Goal: Information Seeking & Learning: Learn about a topic

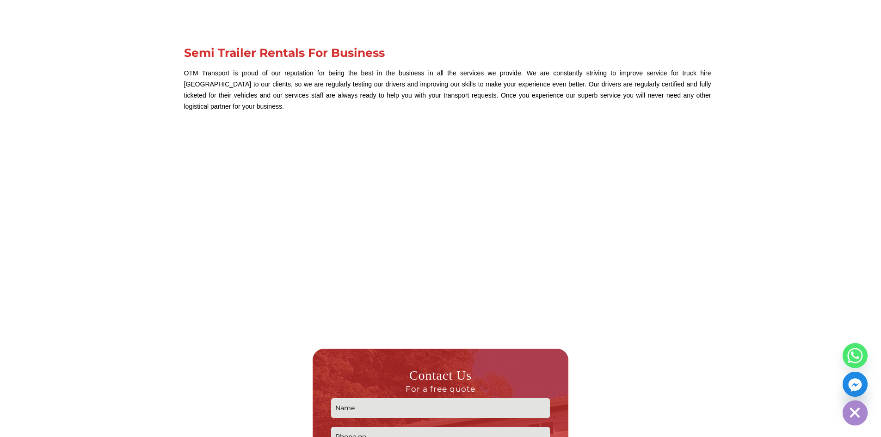
scroll to position [969, 0]
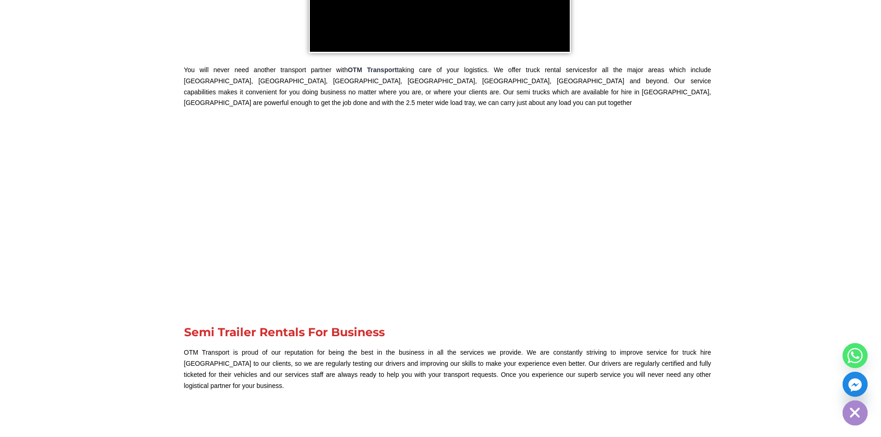
scroll to position [105, 0]
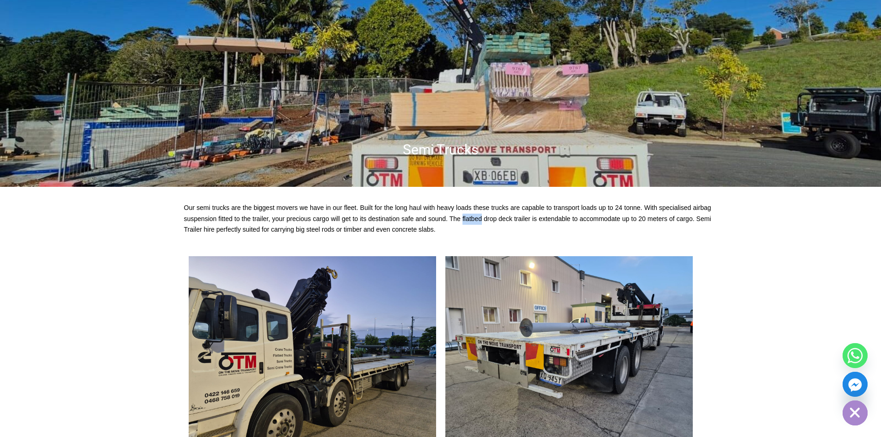
drag, startPoint x: 462, startPoint y: 219, endPoint x: 481, endPoint y: 218, distance: 18.6
click at [481, 218] on p "Our semi trucks are the biggest movers we have in our fleet. Built for the long…" at bounding box center [447, 219] width 527 height 33
copy p "flatbed"
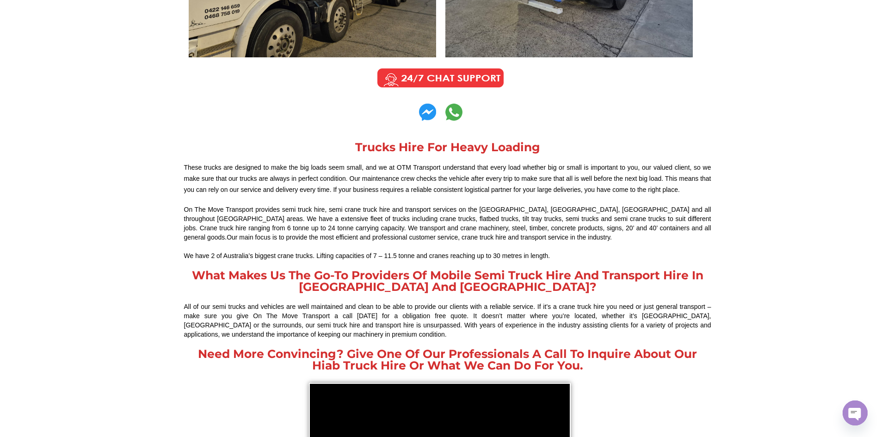
click at [323, 220] on div "On The Move Transport provides semi truck hire, semi crane truck hire and trans…" at bounding box center [447, 223] width 527 height 37
drag, startPoint x: 323, startPoint y: 219, endPoint x: 361, endPoint y: 219, distance: 37.9
click at [361, 219] on div "On The Move Transport provides semi truck hire, semi crane truck hire and trans…" at bounding box center [447, 223] width 527 height 37
copy div "flatbed trucks"
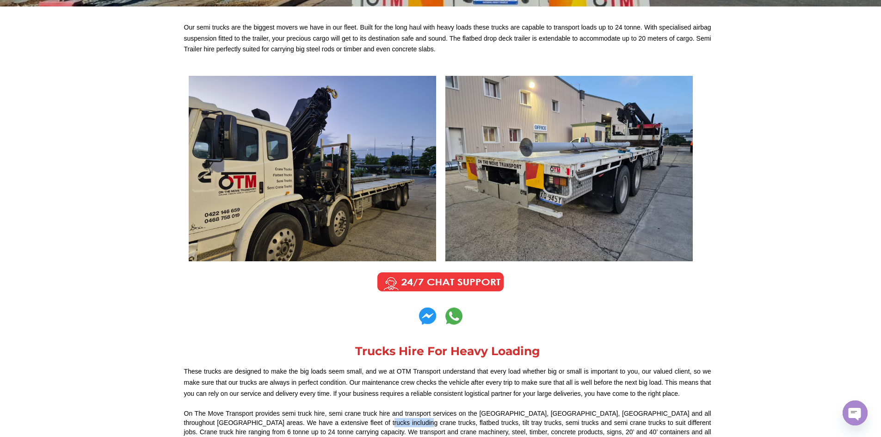
scroll to position [211, 0]
